Goal: Information Seeking & Learning: Learn about a topic

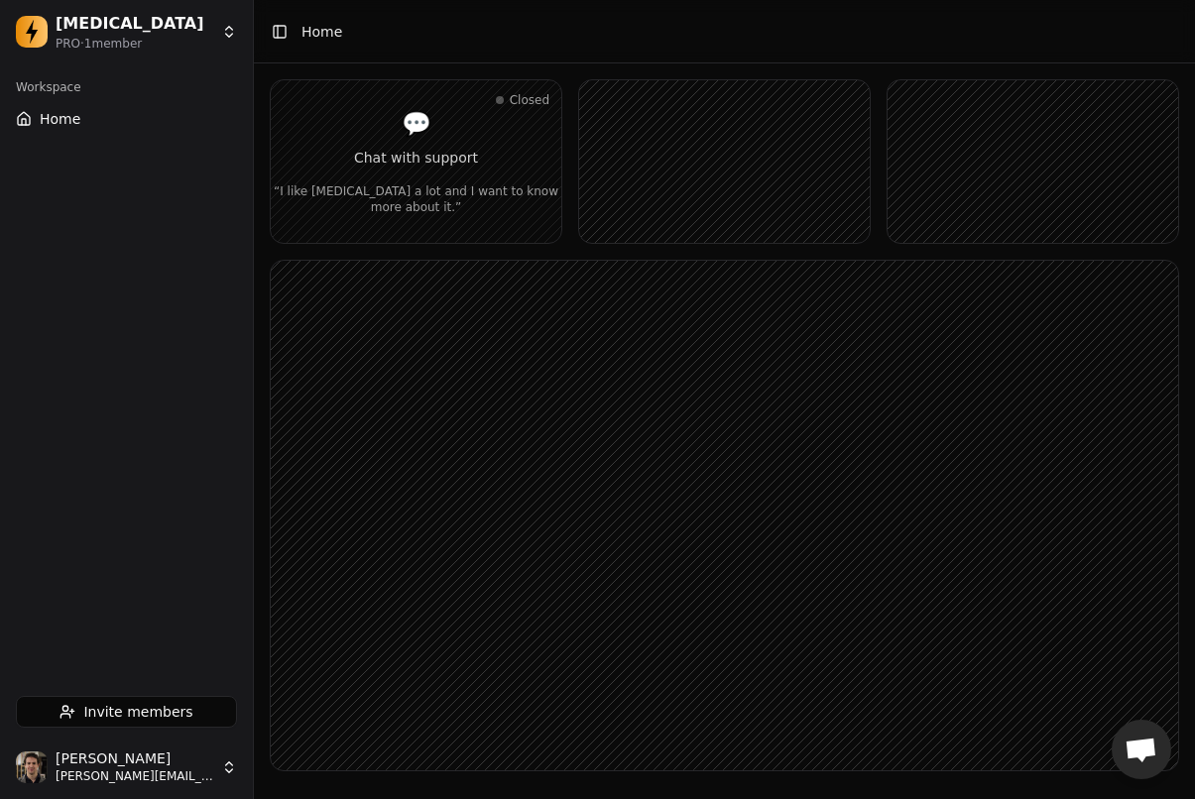
click at [1173, 753] on rect at bounding box center [724, 516] width 907 height 510
click at [1151, 752] on span "Ouvrir le chat" at bounding box center [1141, 752] width 33 height 28
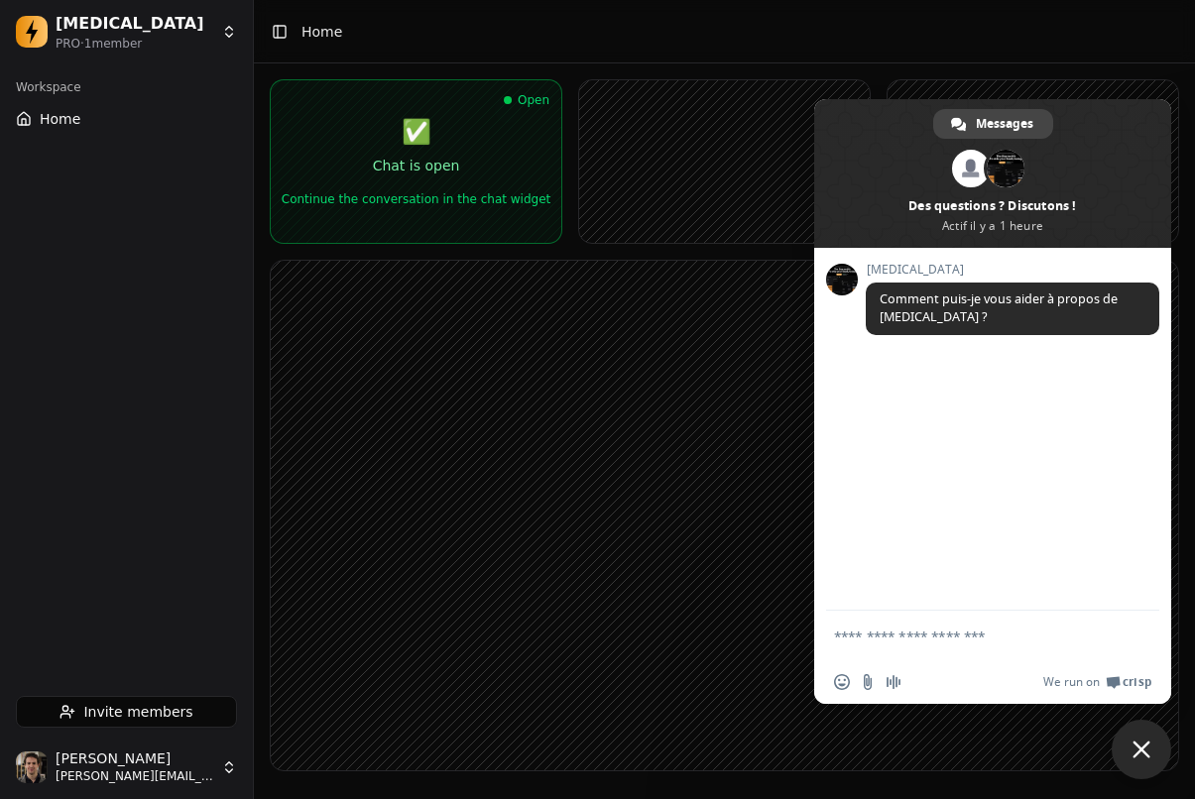
click at [917, 483] on div "[MEDICAL_DATA] Comment puis-je vous aider à propos de [MEDICAL_DATA] ?" at bounding box center [992, 429] width 357 height 363
click at [664, 380] on rect at bounding box center [724, 516] width 907 height 510
click at [1136, 747] on span "Fermer le chat" at bounding box center [1142, 750] width 18 height 18
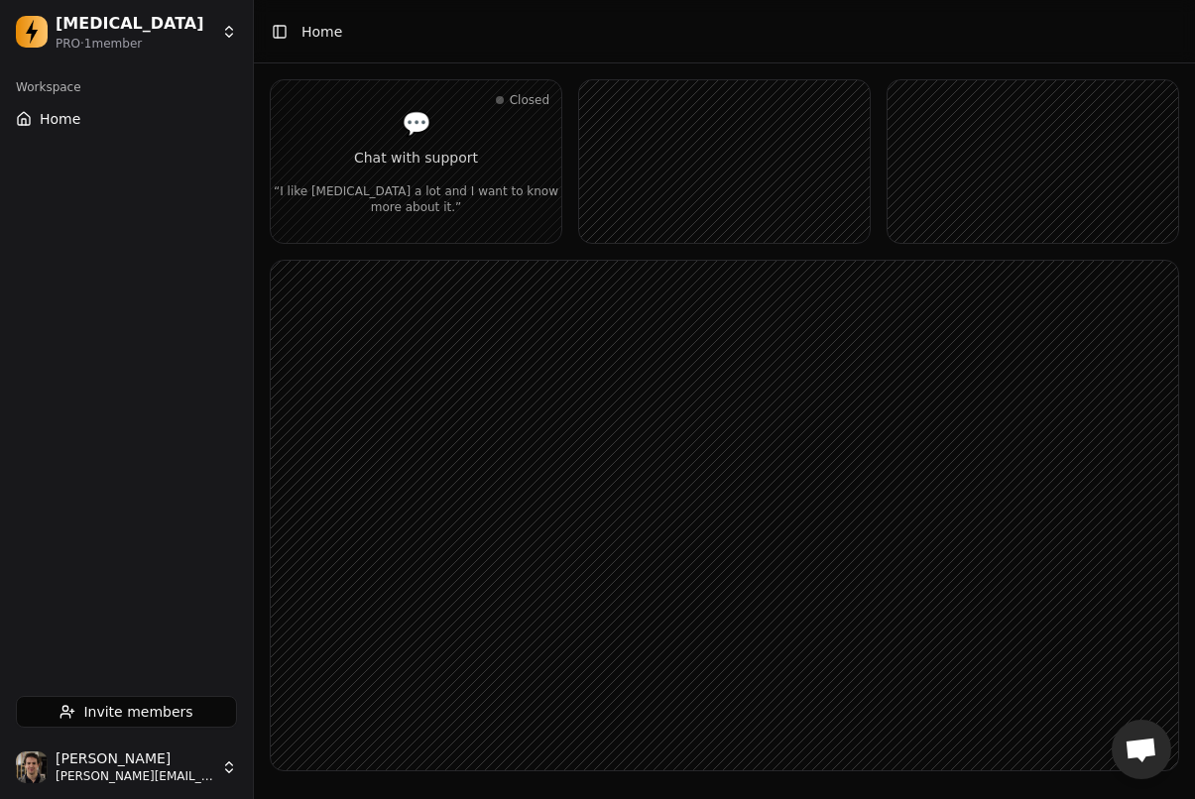
click at [1136, 747] on span "Ouvrir le chat" at bounding box center [1141, 752] width 33 height 28
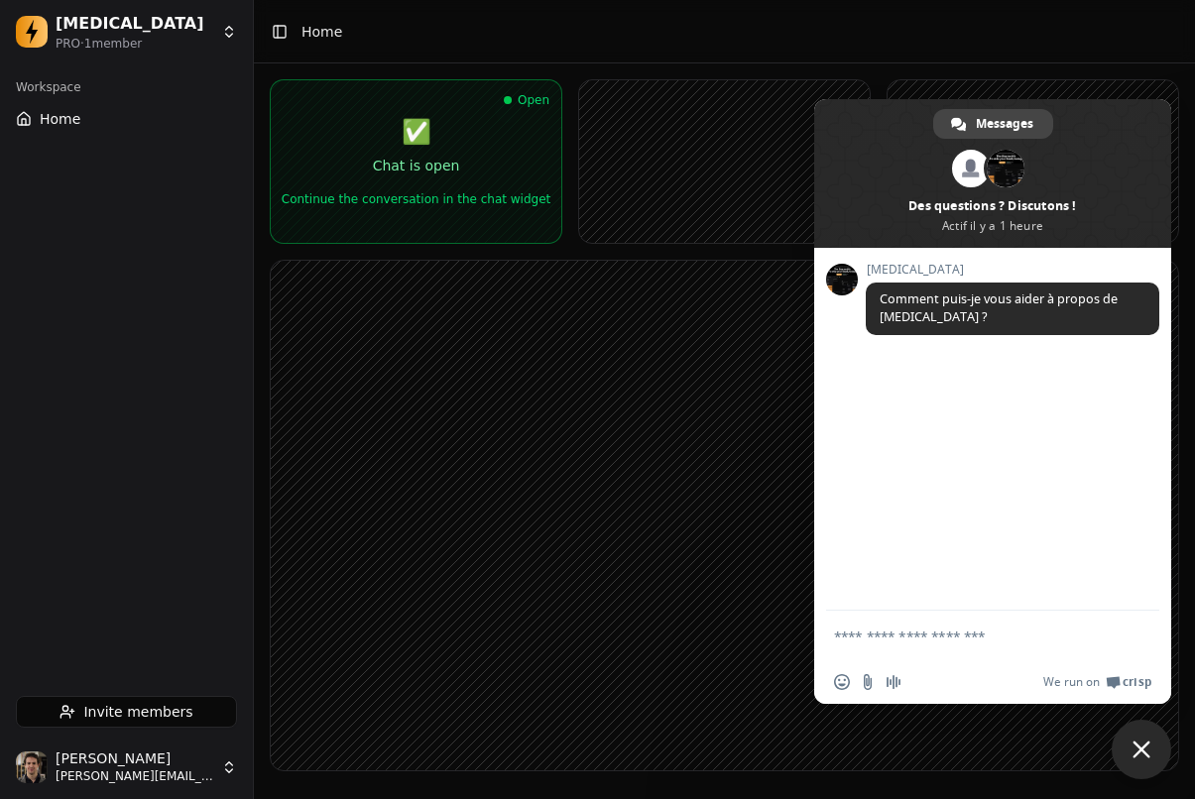
click at [1136, 747] on span "Fermer le chat" at bounding box center [1142, 750] width 18 height 18
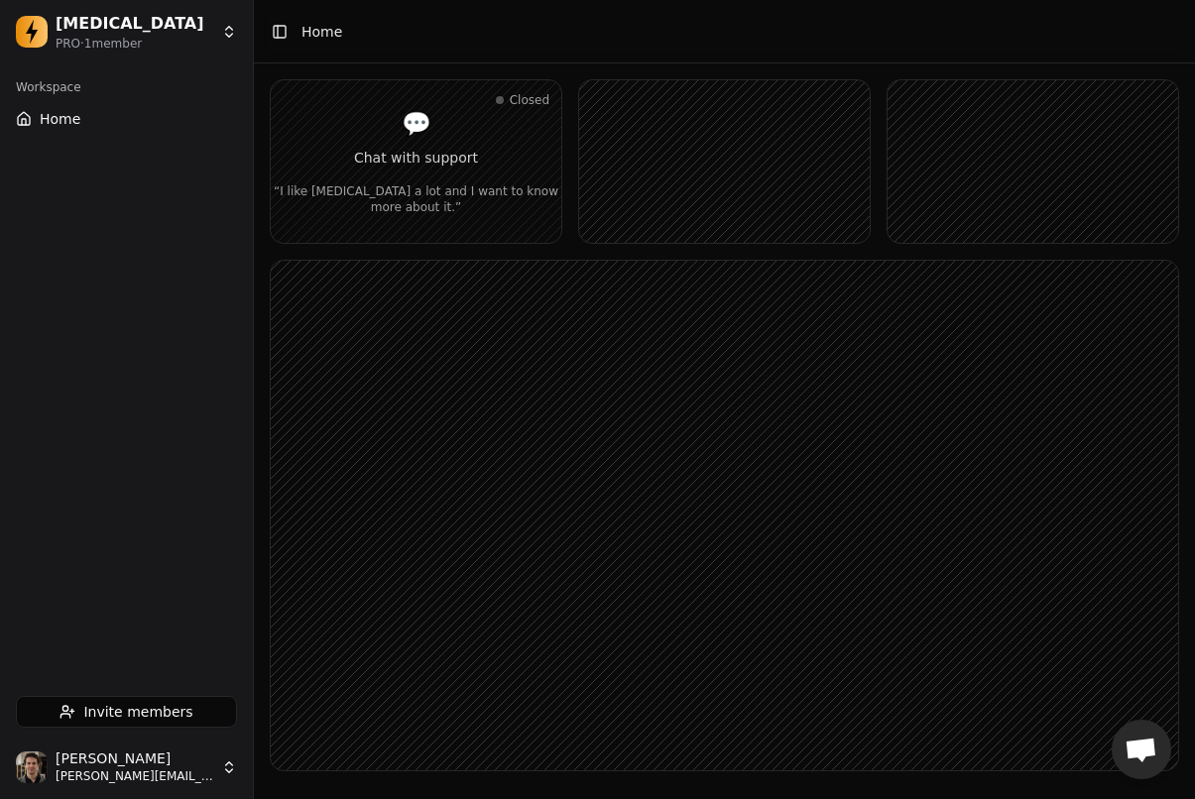
click at [1136, 747] on span "Ouvrir le chat" at bounding box center [1141, 752] width 33 height 28
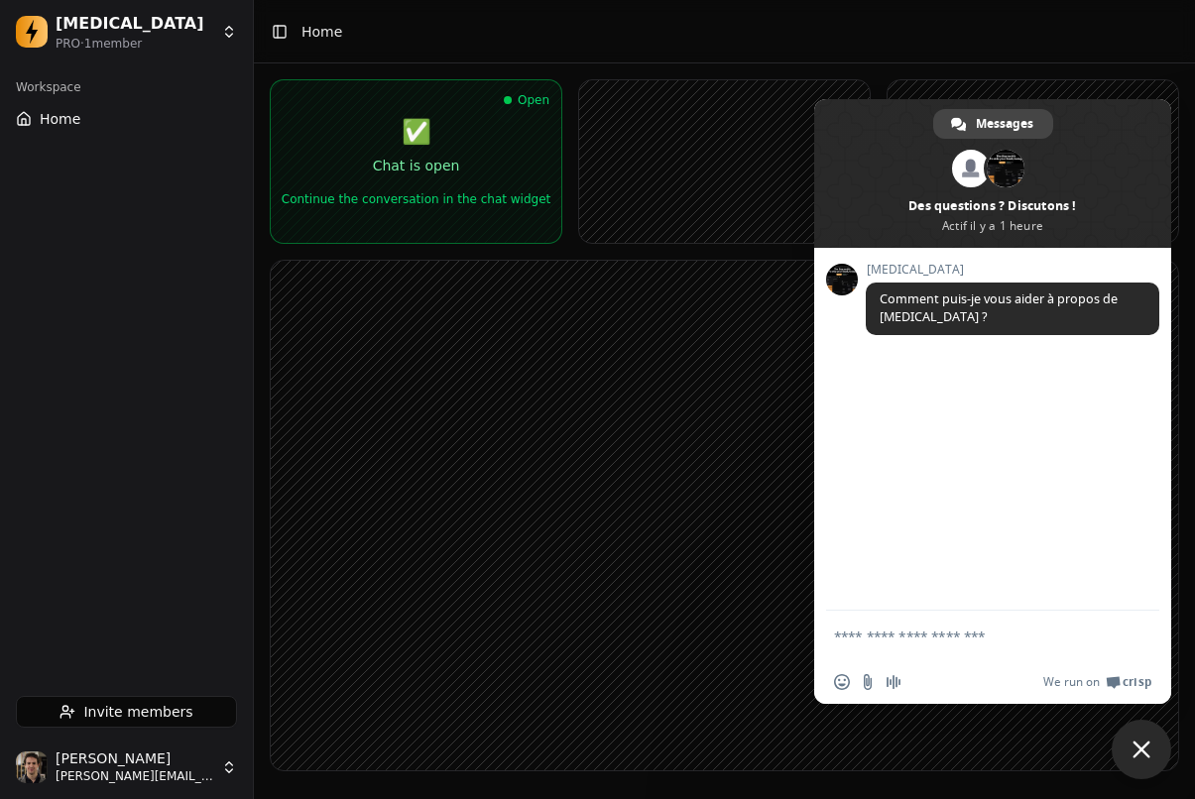
click at [1136, 747] on span "Fermer le chat" at bounding box center [1142, 750] width 18 height 18
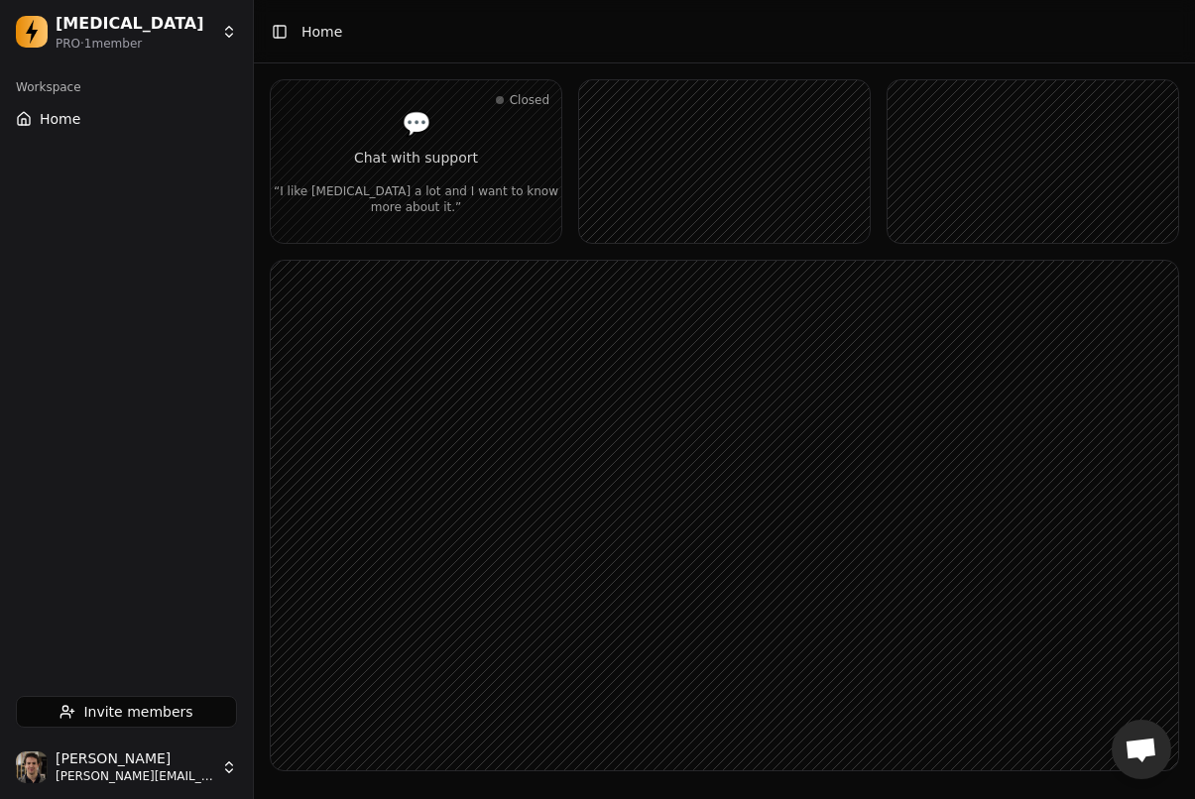
click at [440, 168] on div "“I like [MEDICAL_DATA] a lot and I want to know more about it.”" at bounding box center [416, 192] width 291 height 48
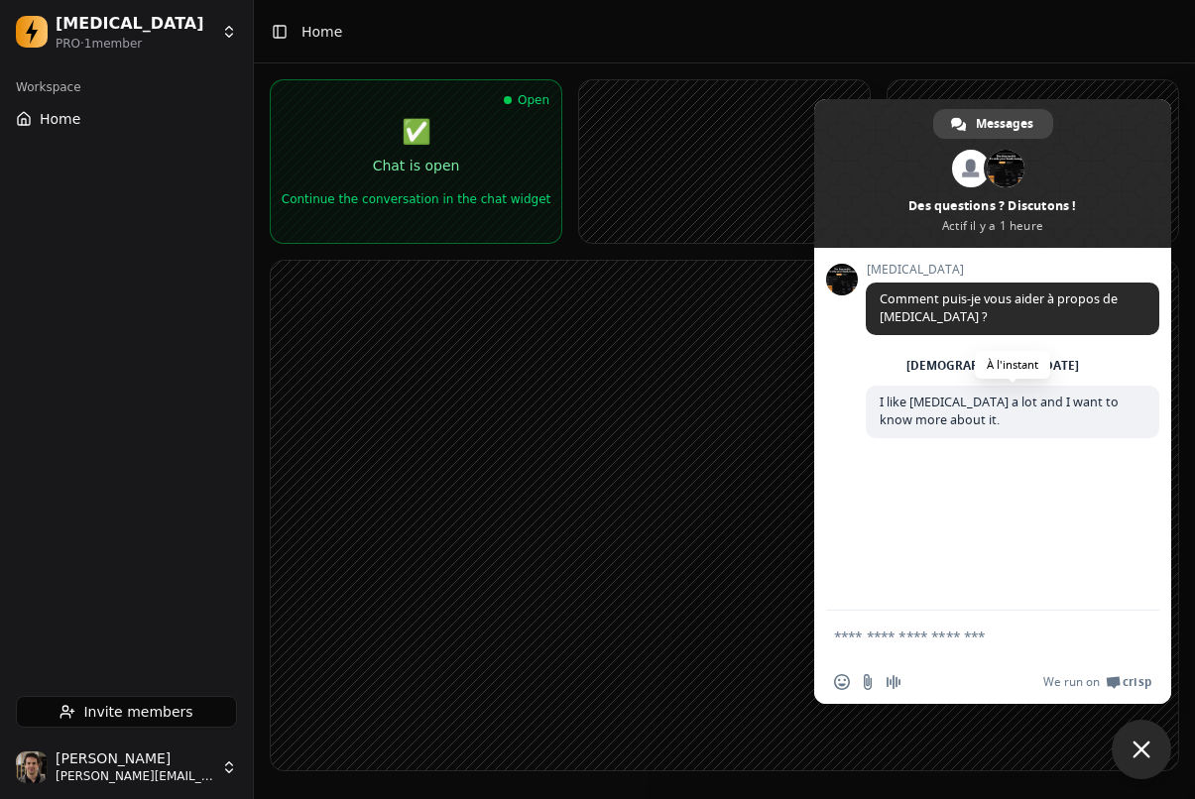
click at [887, 391] on span "I like [MEDICAL_DATA] a lot and I want to know more about it." at bounding box center [1013, 412] width 294 height 53
drag, startPoint x: 887, startPoint y: 391, endPoint x: 967, endPoint y: 416, distance: 84.1
click at [966, 416] on span "I like [MEDICAL_DATA] a lot and I want to know more about it." at bounding box center [1013, 412] width 294 height 53
click at [967, 416] on span "I like [MEDICAL_DATA] a lot and I want to know more about it." at bounding box center [1013, 412] width 294 height 53
drag, startPoint x: 967, startPoint y: 416, endPoint x: 858, endPoint y: 406, distance: 109.5
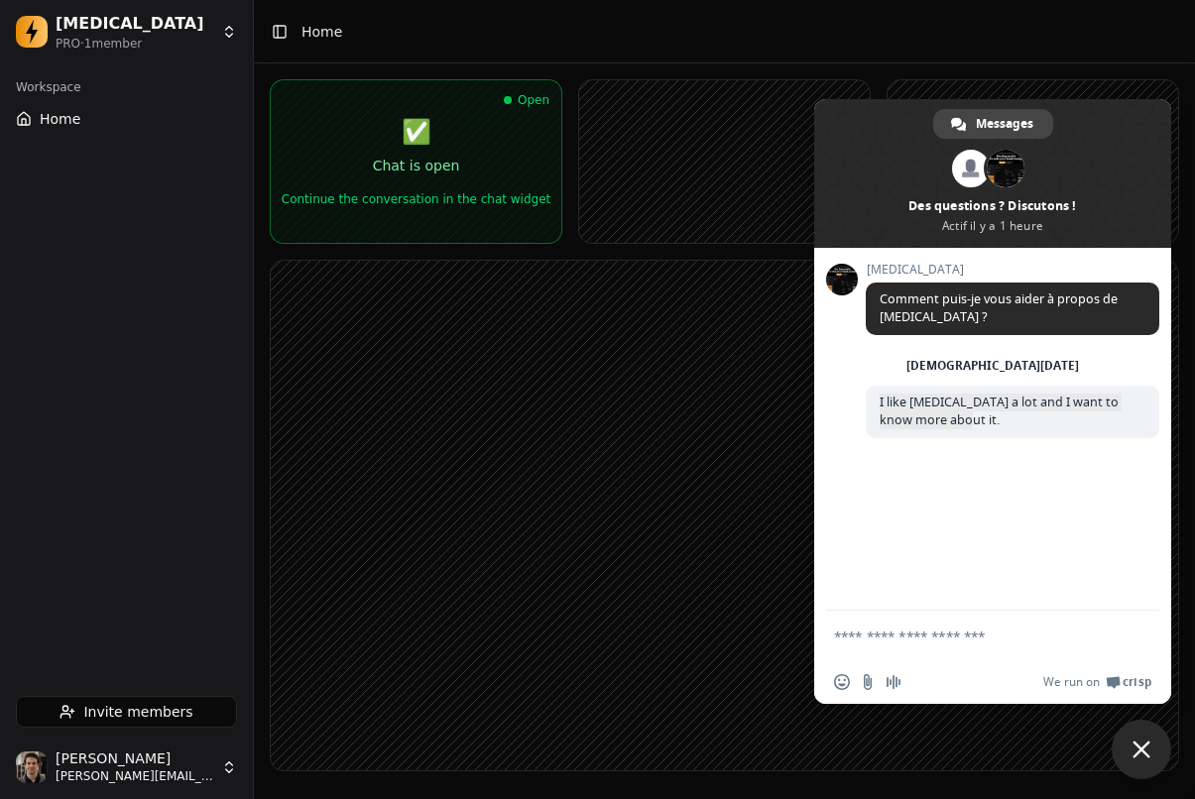
click at [858, 406] on div "[MEDICAL_DATA] Comment puis-je vous aider à propos de [MEDICAL_DATA] ? [DATE] I…" at bounding box center [992, 429] width 357 height 363
click at [919, 413] on span "I like [MEDICAL_DATA] a lot and I want to know more about it." at bounding box center [999, 411] width 239 height 35
click at [404, 169] on div "Chat is open" at bounding box center [416, 166] width 269 height 20
click at [1136, 740] on span "Fermer le chat" at bounding box center [1142, 750] width 60 height 60
